Goal: Task Accomplishment & Management: Manage account settings

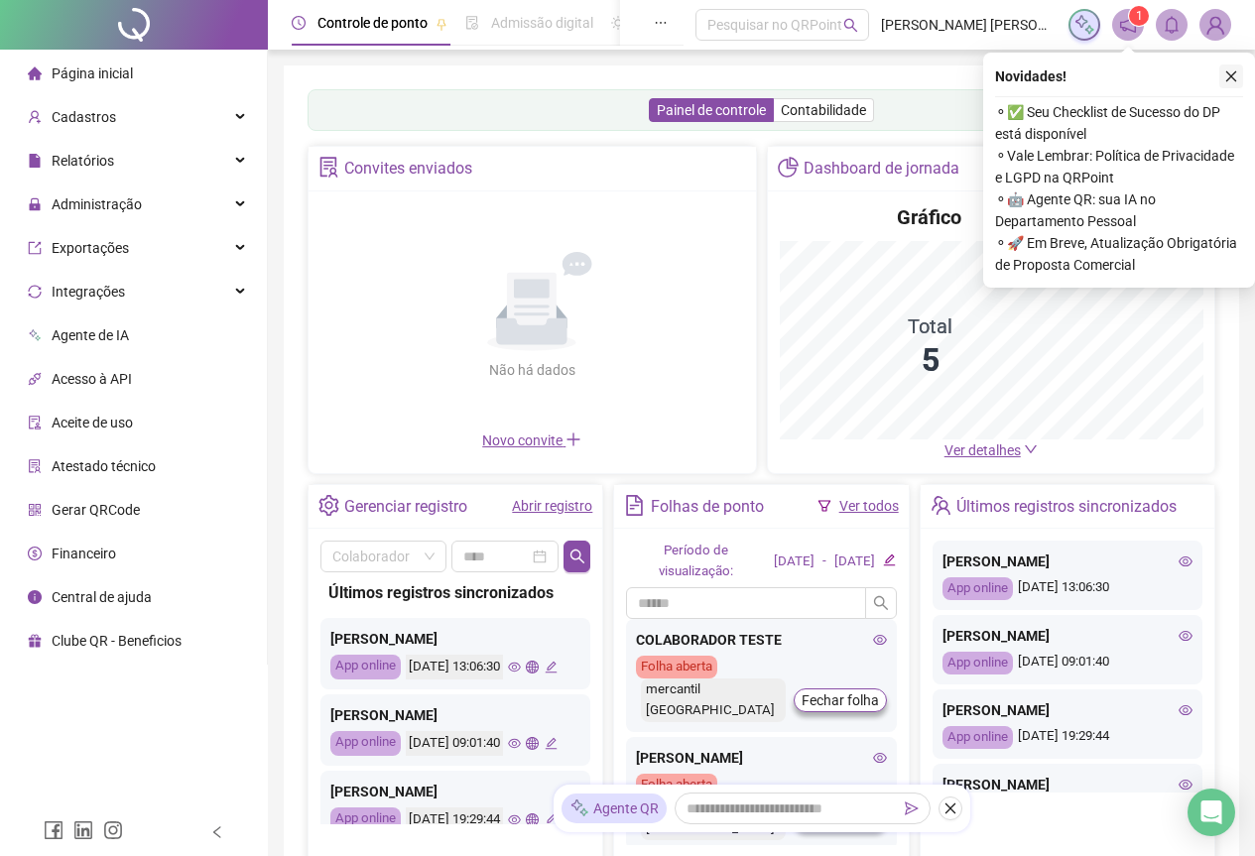
click at [1227, 81] on icon "close" at bounding box center [1231, 76] width 14 height 14
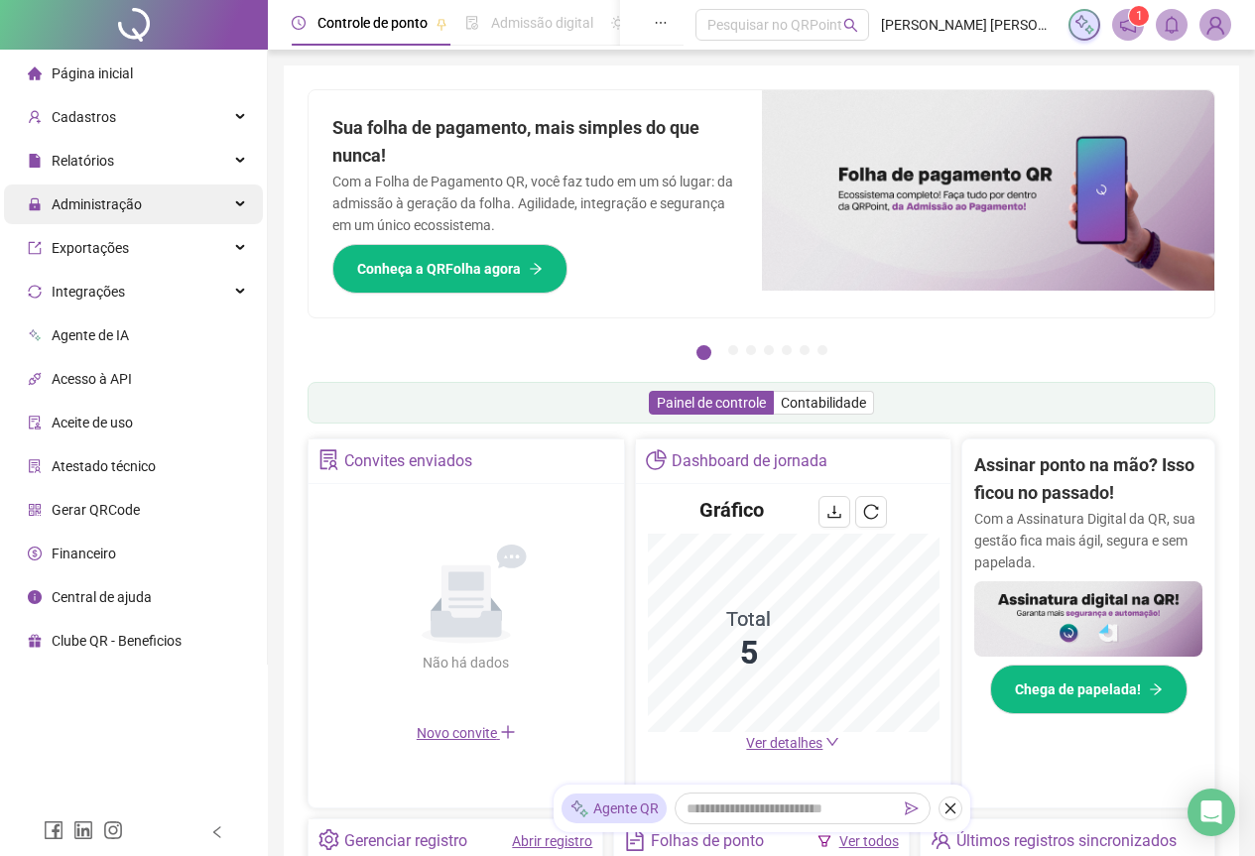
click at [214, 202] on div "Administração" at bounding box center [133, 204] width 259 height 40
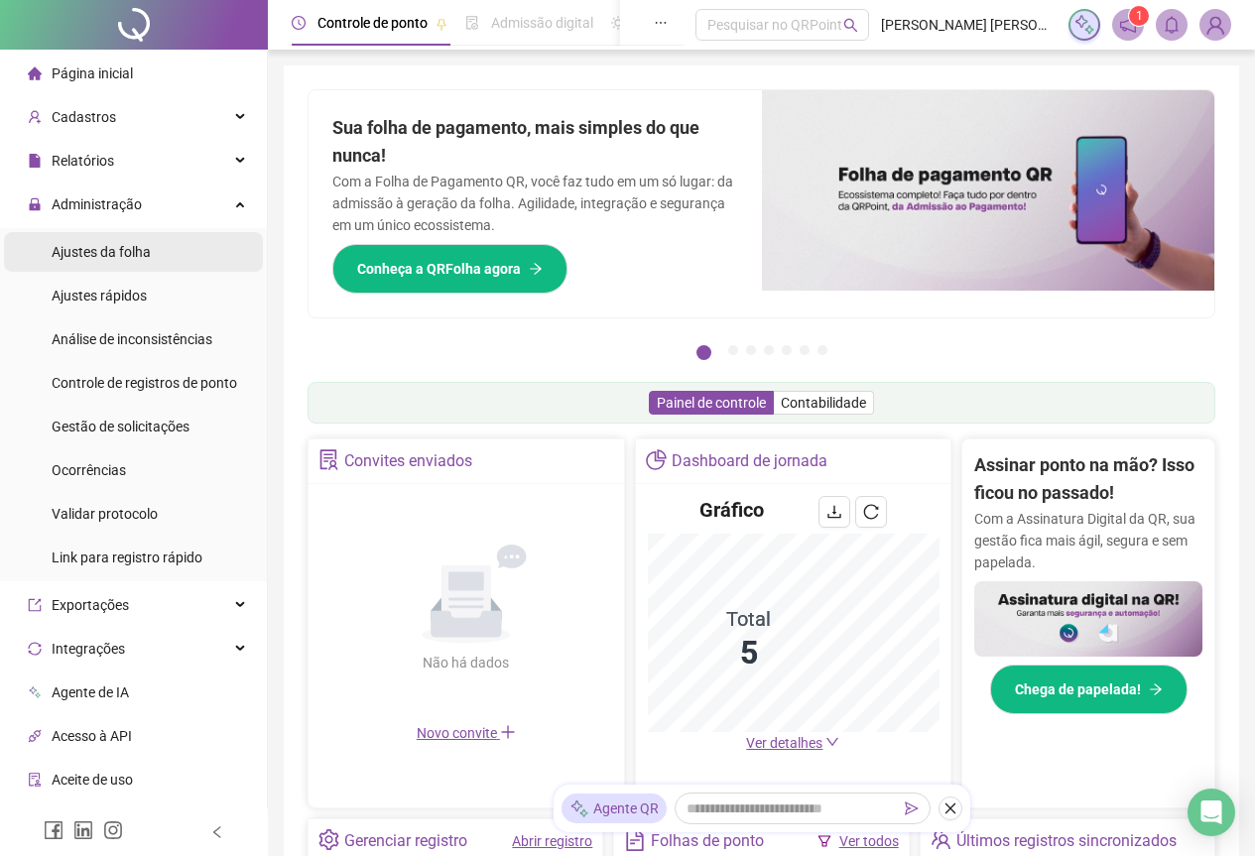
click at [155, 240] on li "Ajustes da folha" at bounding box center [133, 252] width 259 height 40
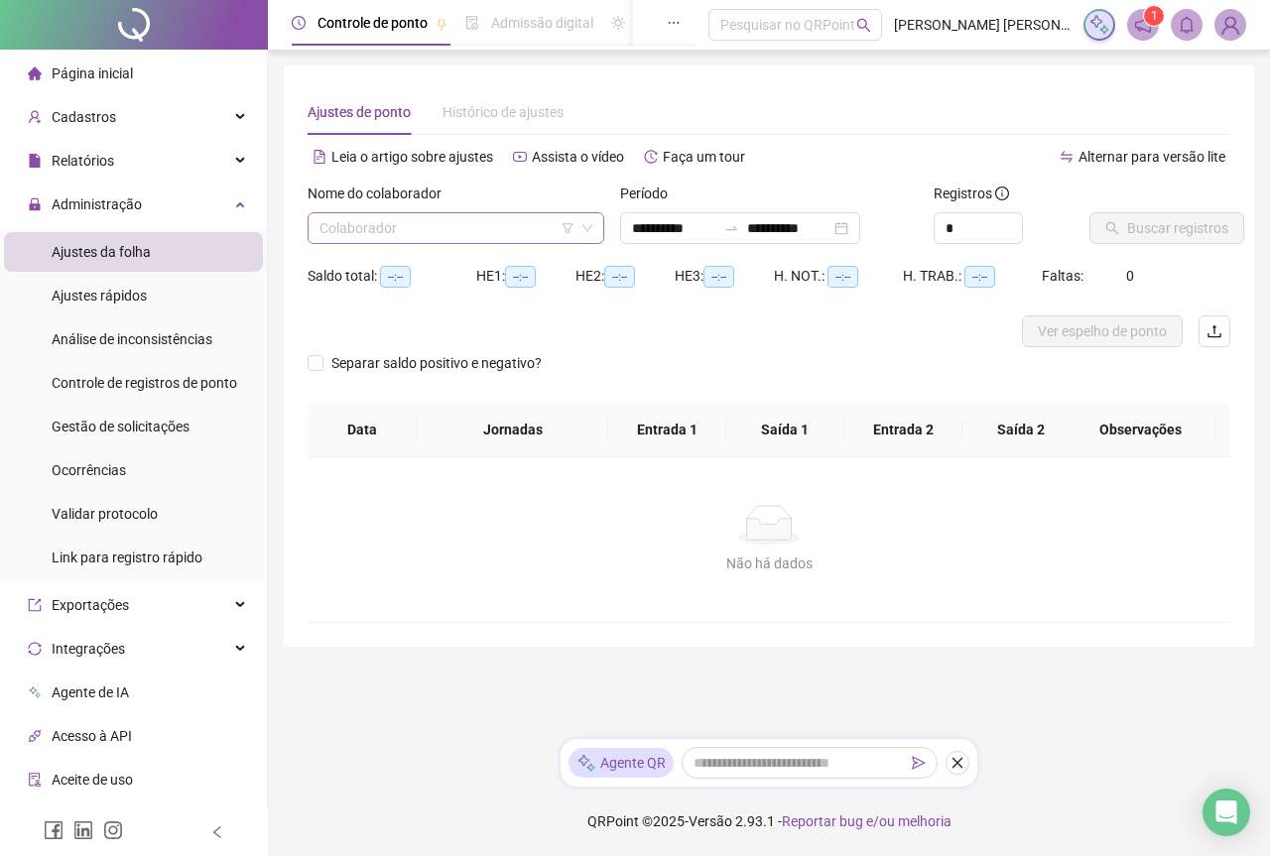
drag, startPoint x: 501, startPoint y: 234, endPoint x: 489, endPoint y: 237, distance: 12.3
click at [503, 234] on input "search" at bounding box center [446, 228] width 255 height 30
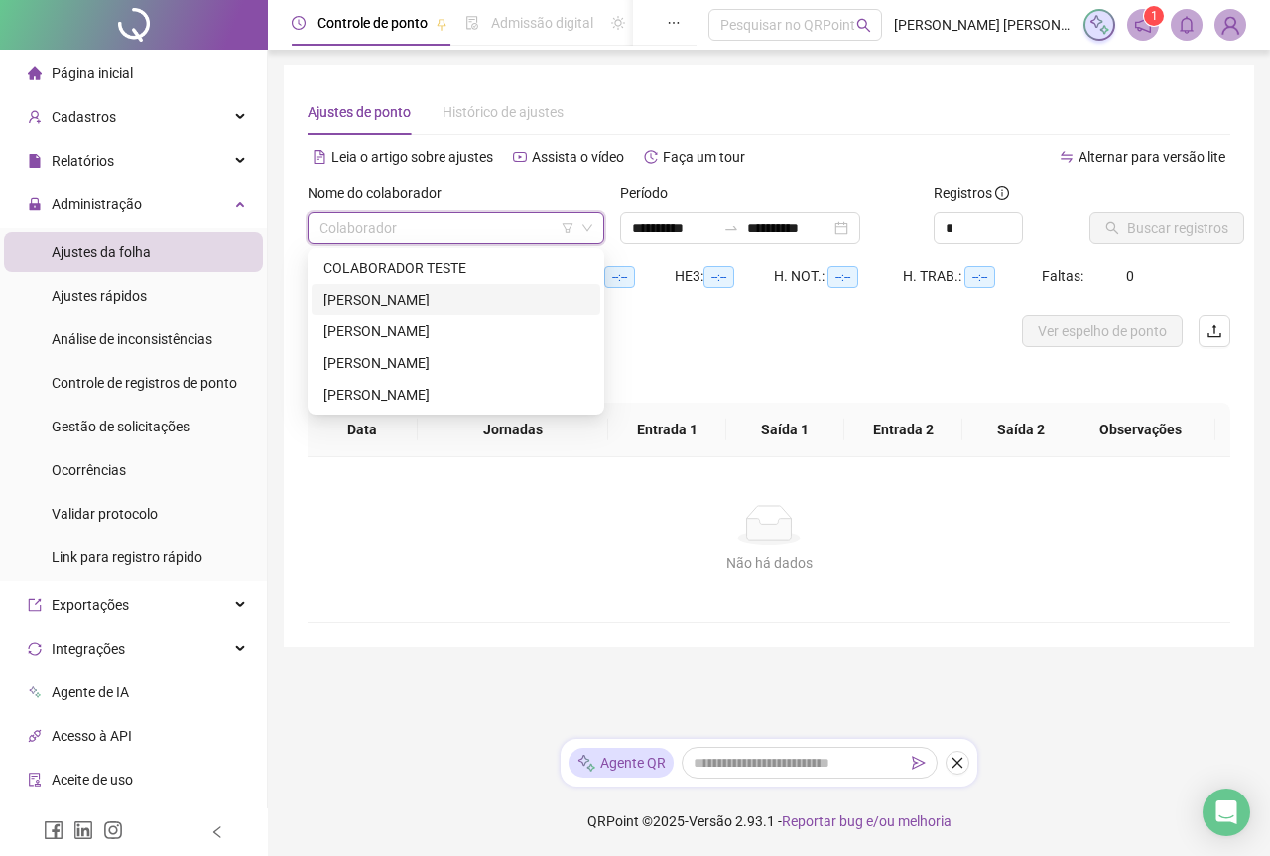
click at [439, 296] on div "[PERSON_NAME]" at bounding box center [455, 300] width 265 height 22
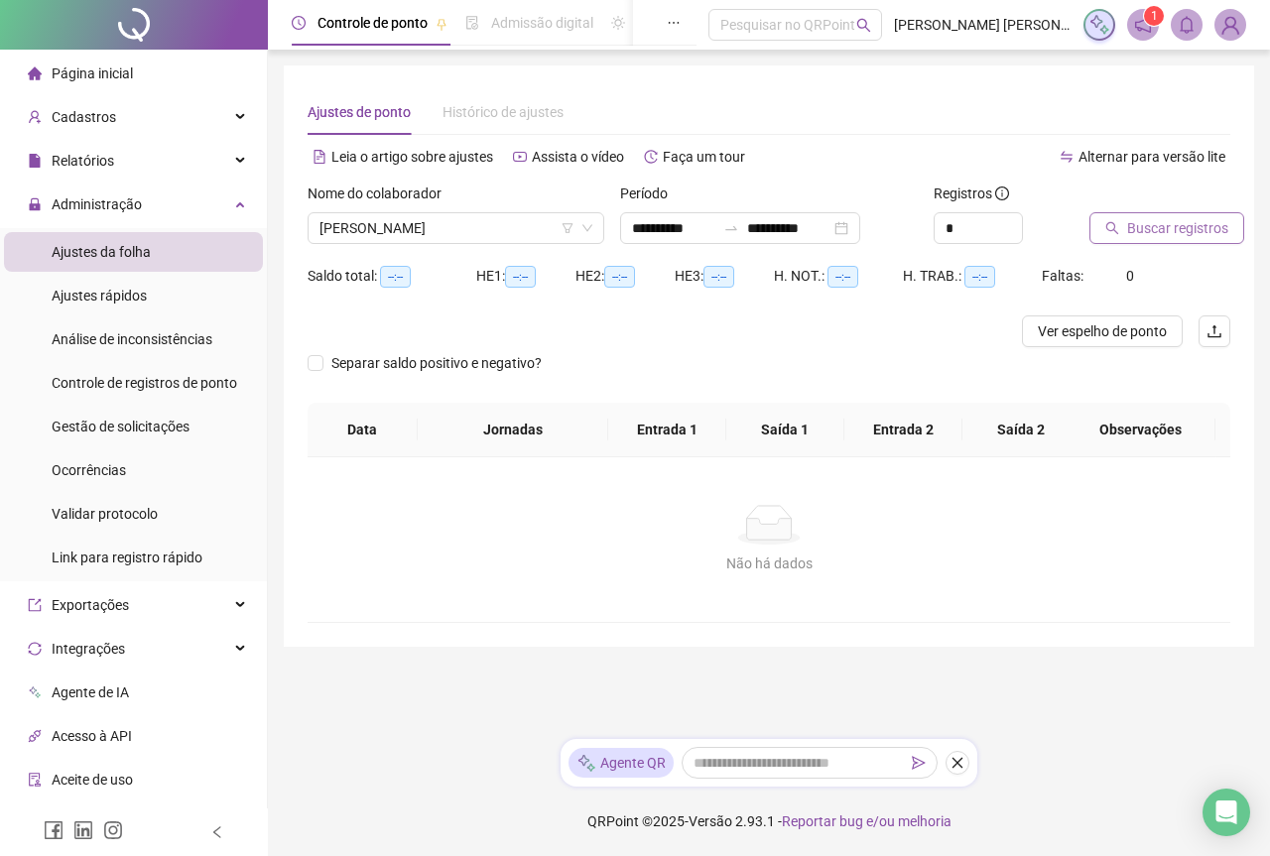
click at [1128, 221] on span "Buscar registros" at bounding box center [1177, 228] width 101 height 22
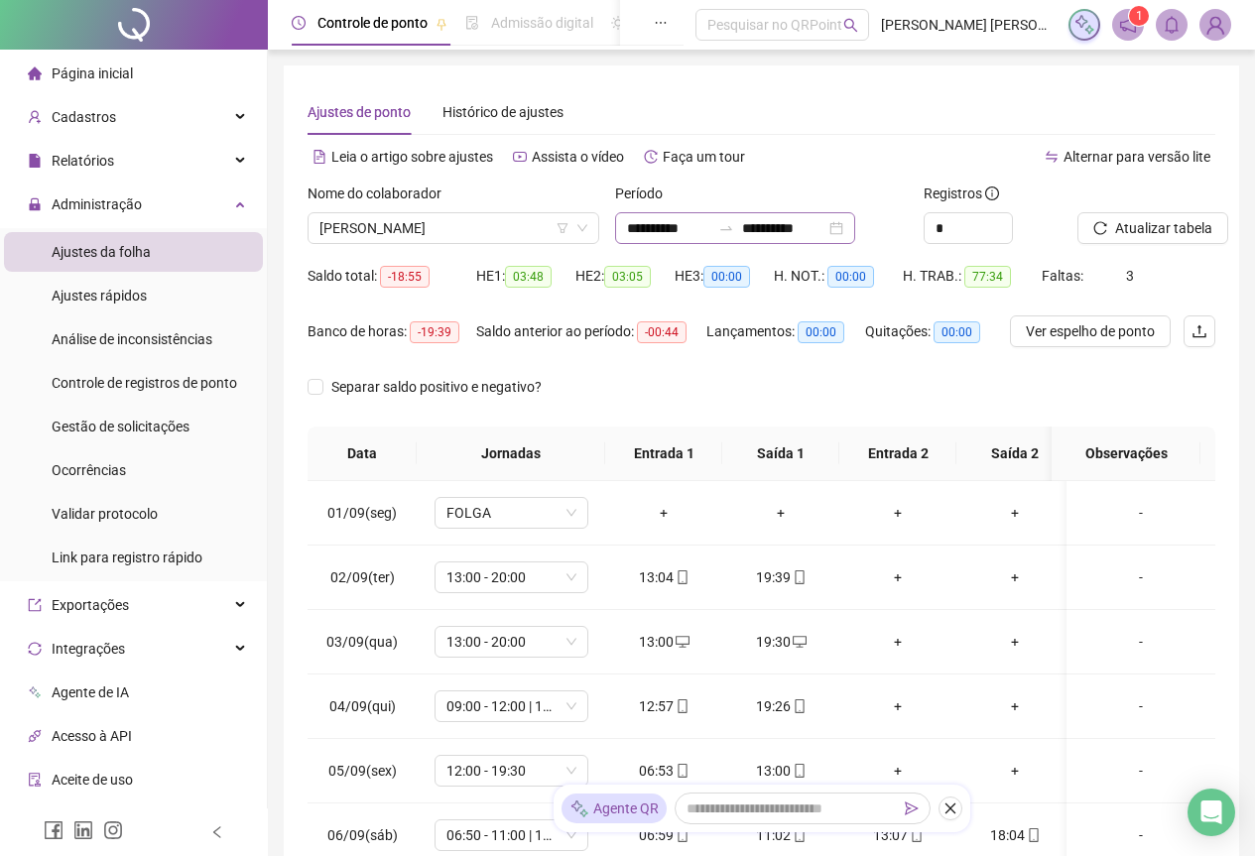
click at [855, 237] on div "**********" at bounding box center [735, 228] width 240 height 32
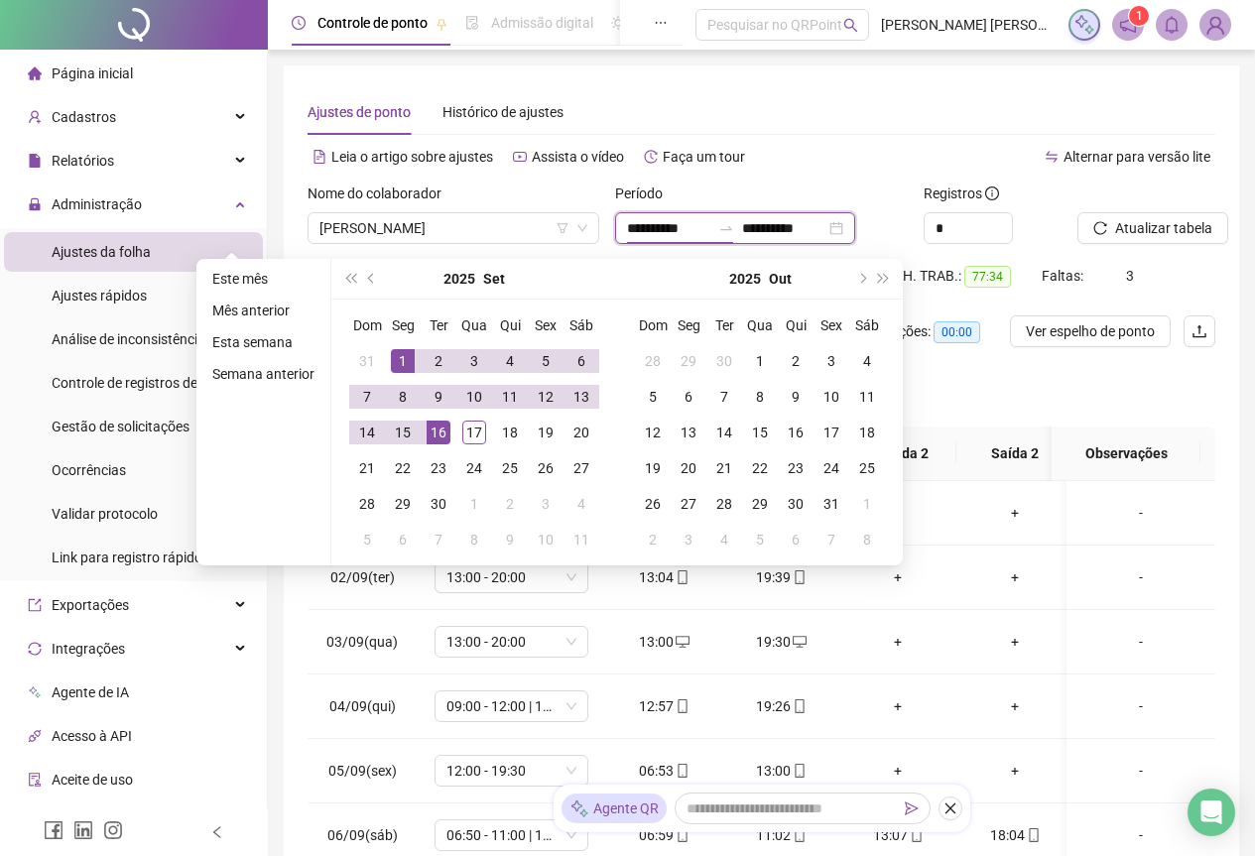
click at [825, 236] on input "**********" at bounding box center [783, 228] width 83 height 22
type input "**********"
click at [471, 428] on div "17" at bounding box center [474, 433] width 24 height 24
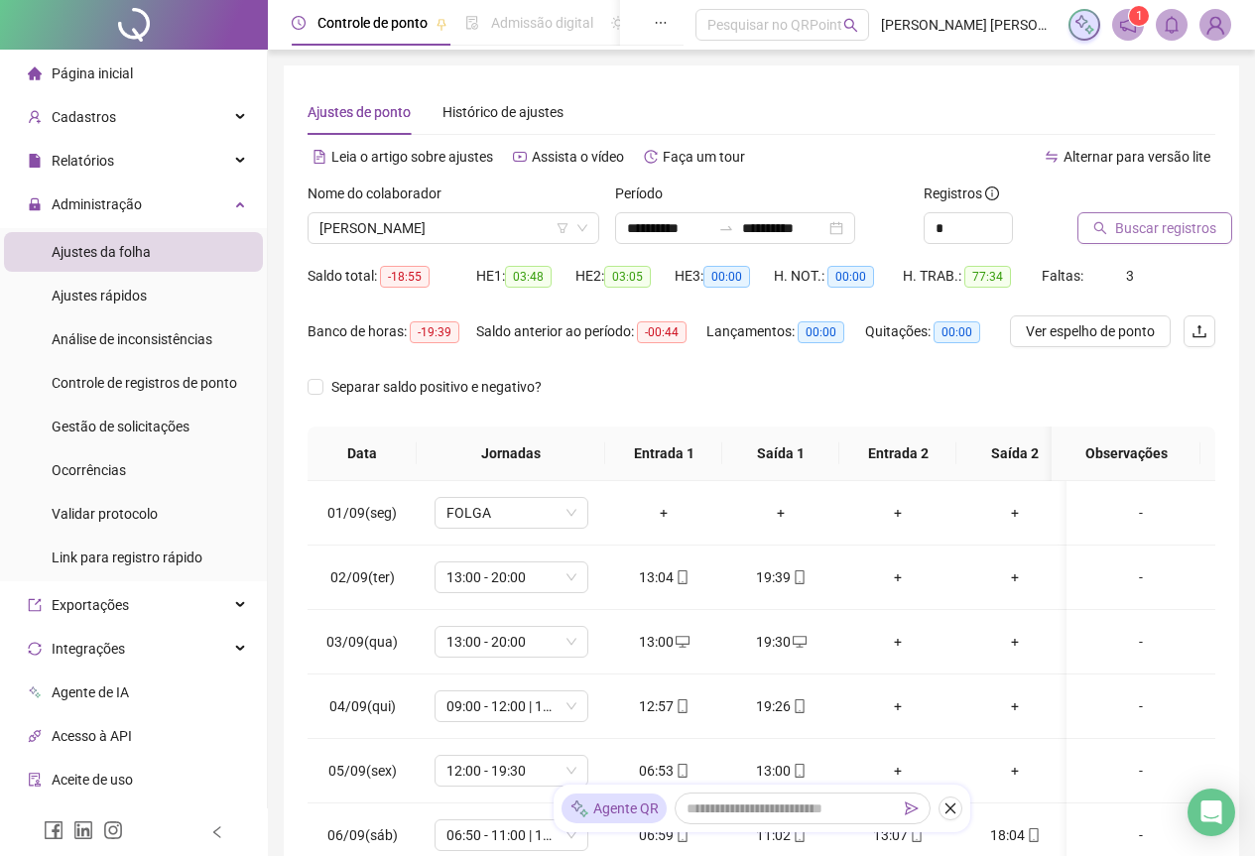
click at [1169, 229] on span "Buscar registros" at bounding box center [1165, 228] width 101 height 22
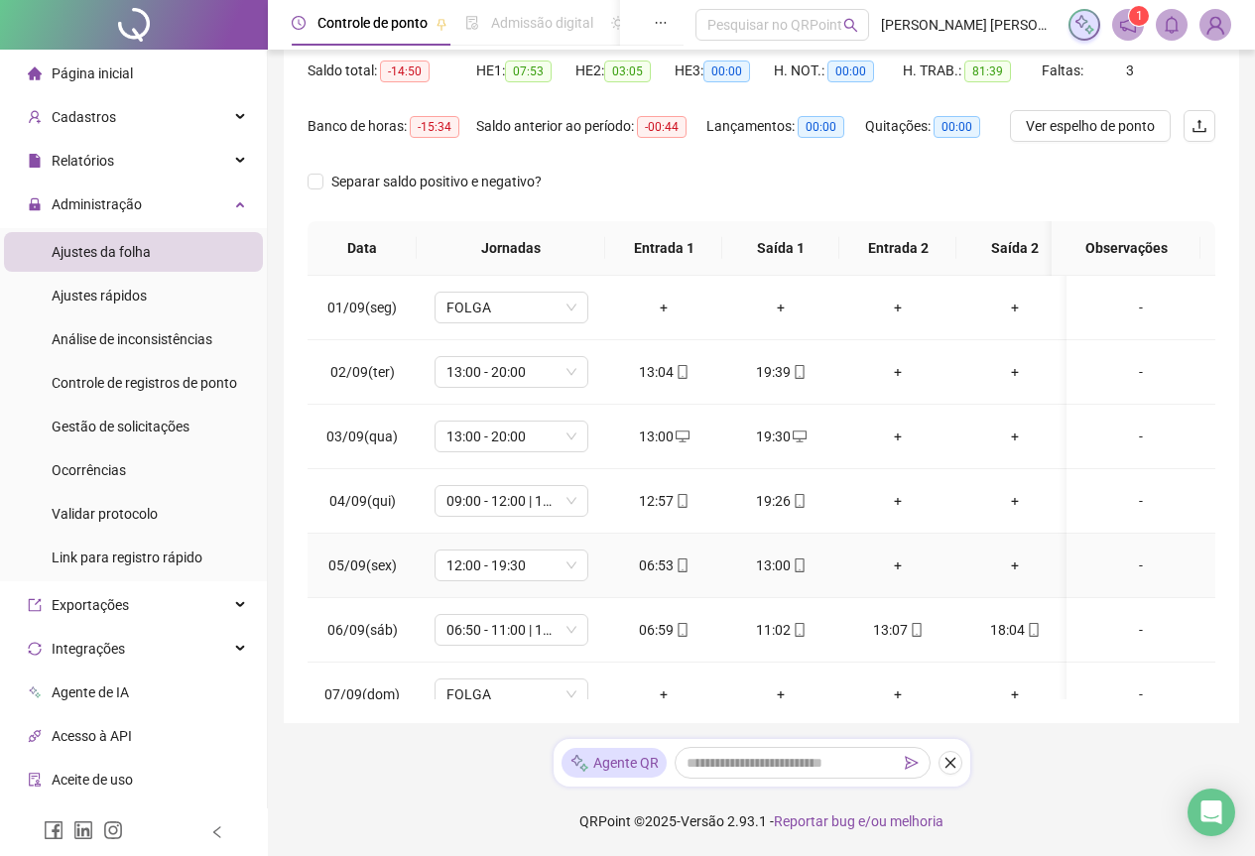
scroll to position [687, 0]
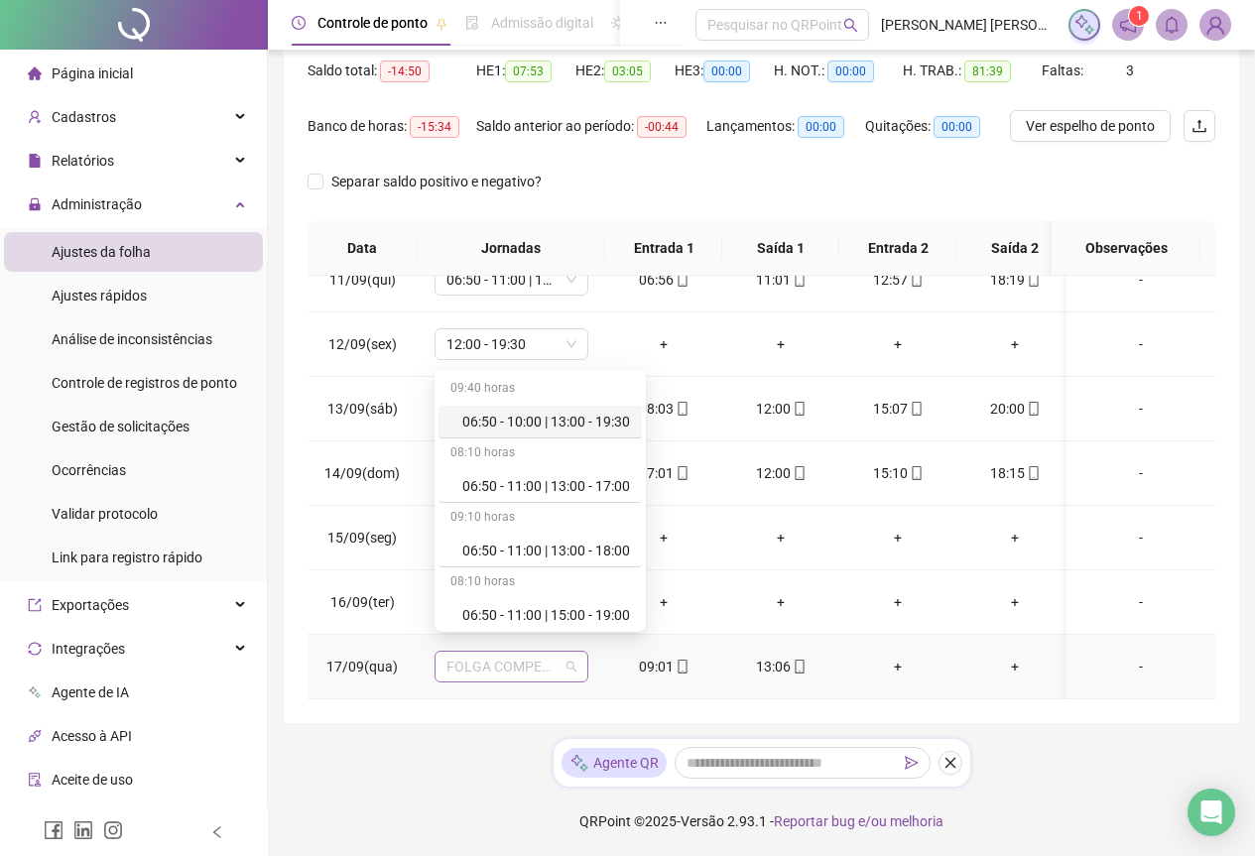
click at [576, 660] on div "FOLGA COMPENSATÓRIA" at bounding box center [511, 667] width 154 height 32
click at [553, 490] on div "09:00 - 13:00 | 15:00 - 19:00" at bounding box center [546, 489] width 168 height 22
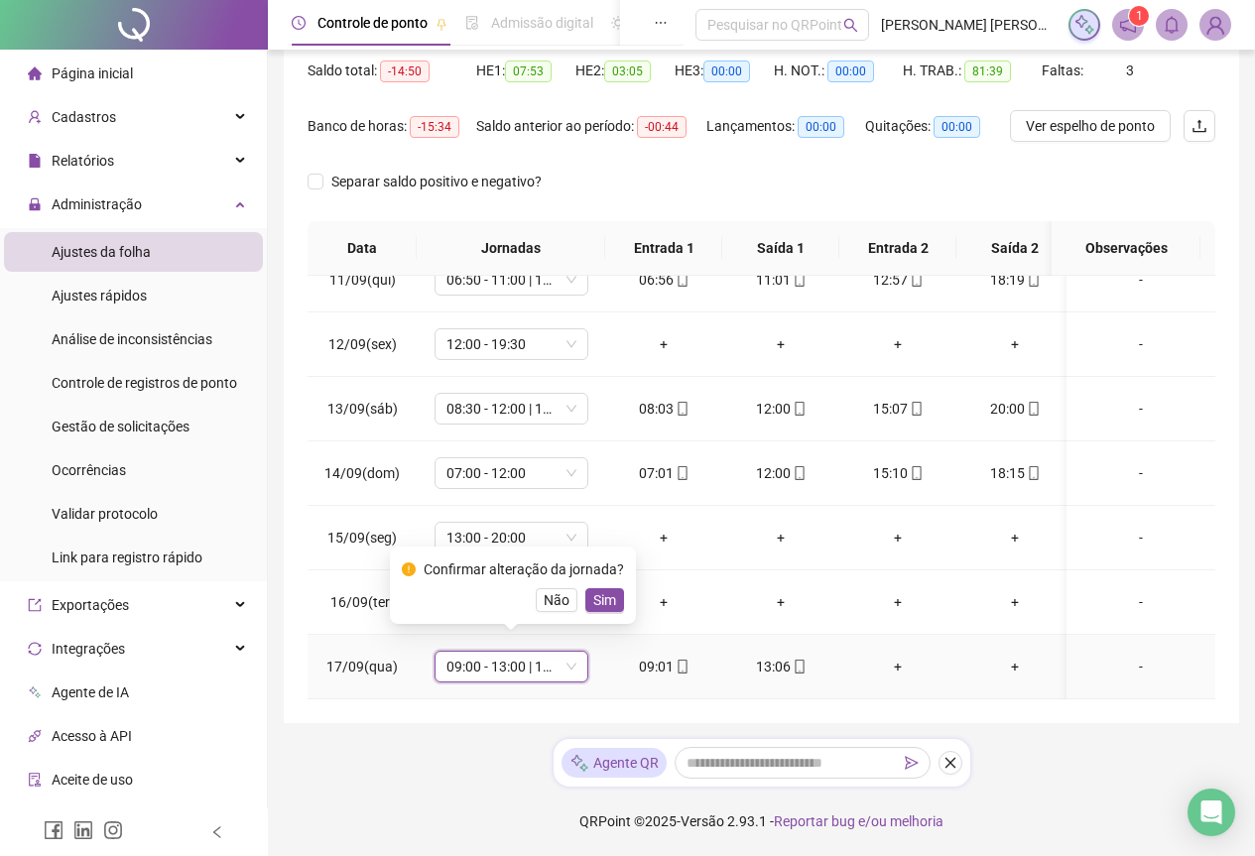
click at [603, 602] on span "Sim" at bounding box center [604, 600] width 23 height 22
